Goal: Transaction & Acquisition: Purchase product/service

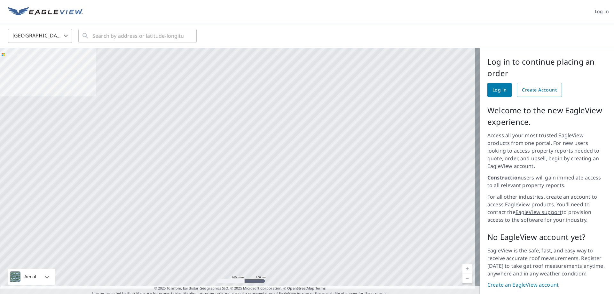
click at [490, 84] on link "Log in" at bounding box center [500, 90] width 24 height 14
click at [20, 10] on img at bounding box center [46, 12] width 76 height 10
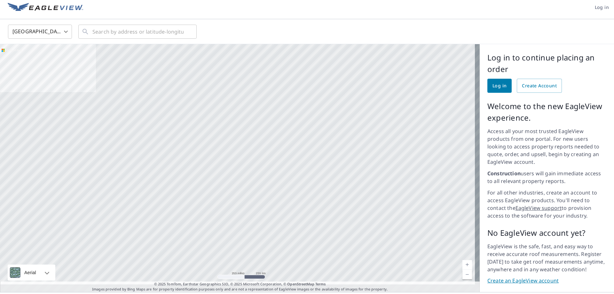
scroll to position [11, 0]
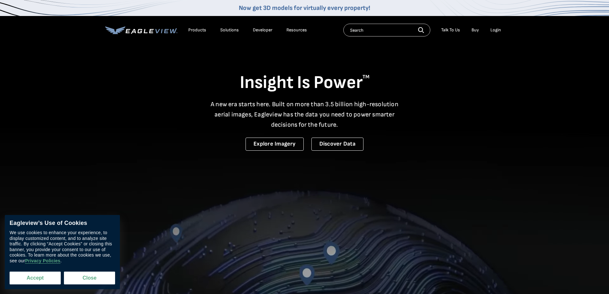
click at [36, 280] on button "Accept" at bounding box center [35, 278] width 51 height 13
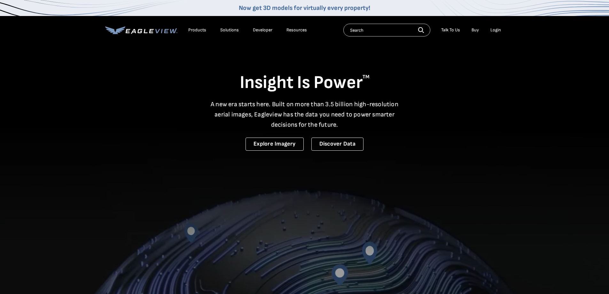
checkbox input "true"
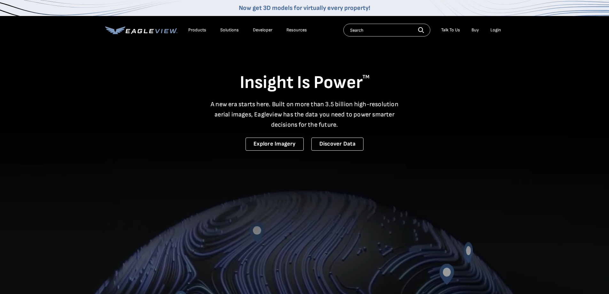
click at [199, 32] on div "Products" at bounding box center [197, 30] width 18 height 6
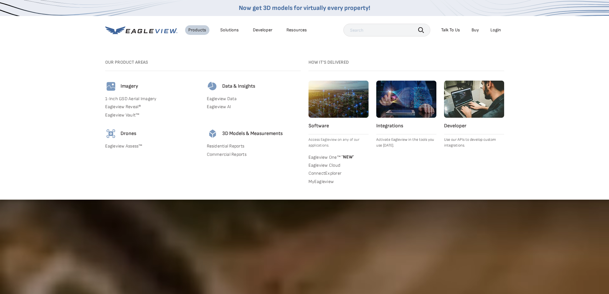
click at [476, 31] on link "Buy" at bounding box center [475, 30] width 7 height 6
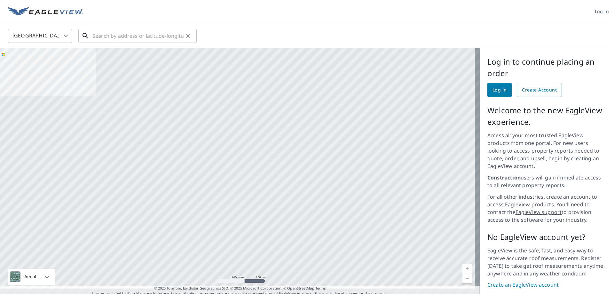
click at [119, 37] on input "text" at bounding box center [137, 36] width 91 height 18
click at [124, 37] on input "text" at bounding box center [137, 36] width 91 height 18
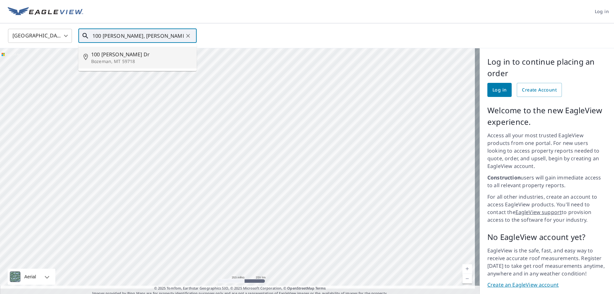
click at [97, 57] on span "100 Gibson Dr" at bounding box center [141, 55] width 100 height 8
type input "100 Gibson Dr Bozeman, MT 59718"
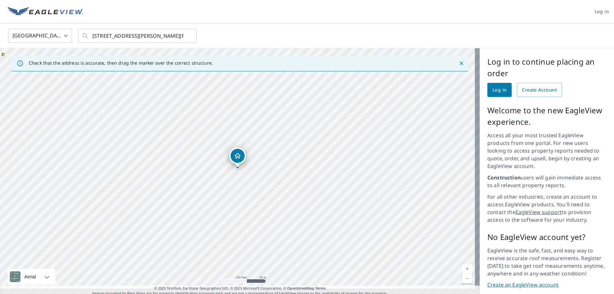
click at [238, 157] on icon "Dropped pin, building 1, Residential property, 100 Gibson Dr Bozeman, MT 59718" at bounding box center [238, 155] width 6 height 5
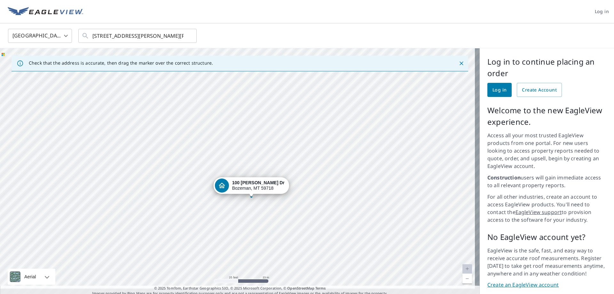
click at [224, 185] on icon "Dropped pin, building 1, Residential property, 100 Gibson Dr Bozeman, MT 59718" at bounding box center [222, 186] width 8 height 8
click at [224, 185] on div "100 Gibson Dr Bozeman, MT 59718" at bounding box center [240, 172] width 480 height 248
